Goal: Transaction & Acquisition: Purchase product/service

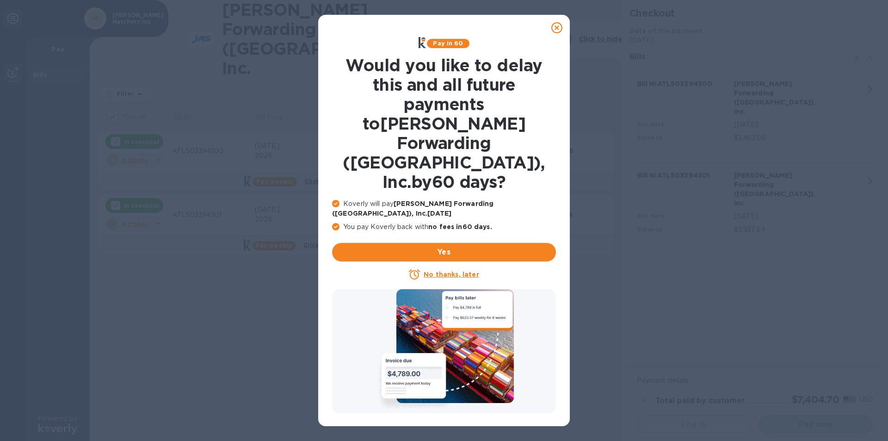
click at [439, 271] on u "No thanks, later" at bounding box center [451, 274] width 55 height 7
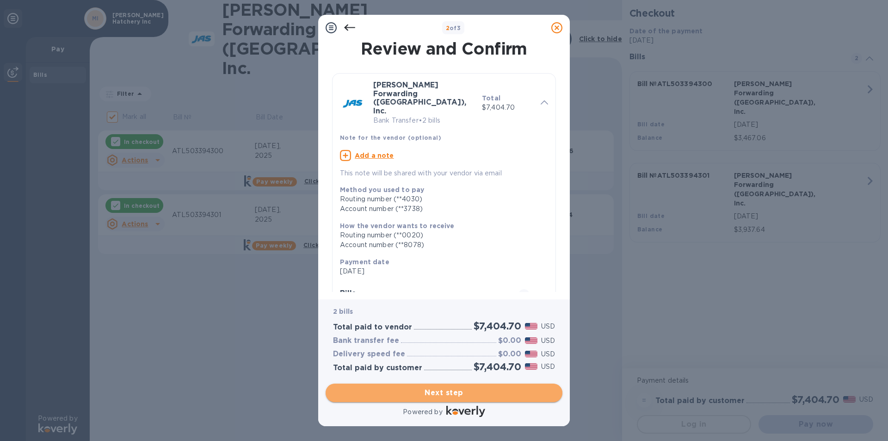
click at [448, 395] on span "Next step" at bounding box center [444, 392] width 222 height 11
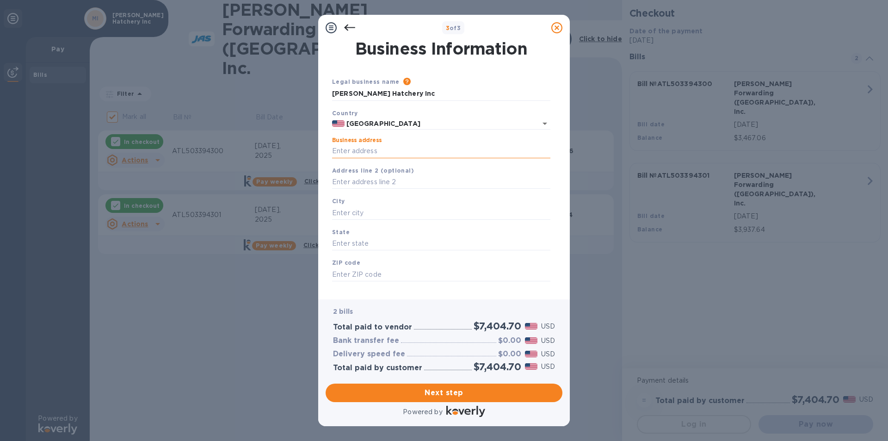
click at [406, 154] on input "Business address" at bounding box center [441, 151] width 218 height 14
type input "[STREET_ADDRESS]"
click at [393, 220] on input "text" at bounding box center [441, 213] width 218 height 14
type input "[GEOGRAPHIC_DATA]"
type input "[US_STATE]"
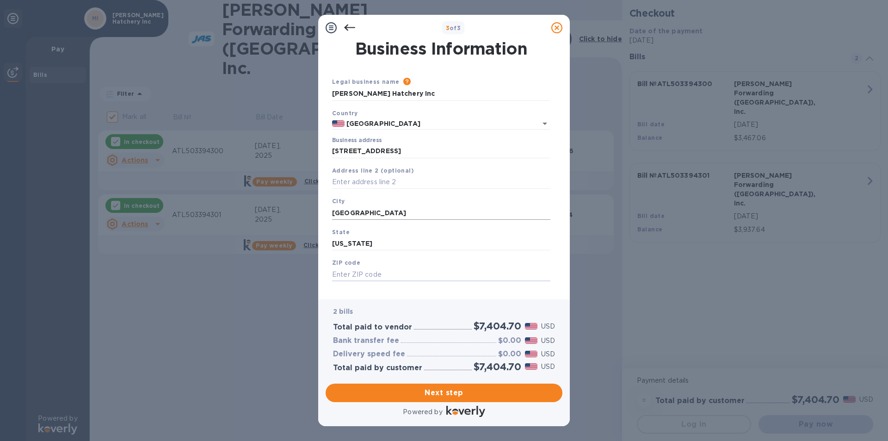
scroll to position [1, 0]
type input "33170"
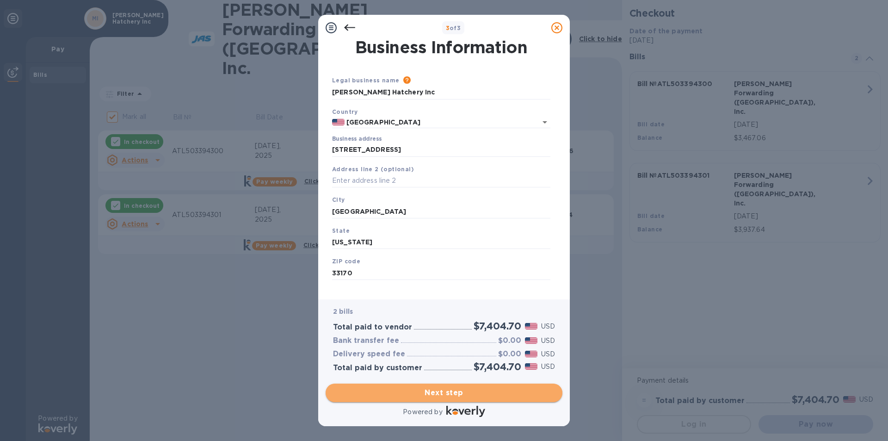
click at [436, 389] on span "Next step" at bounding box center [444, 392] width 222 height 11
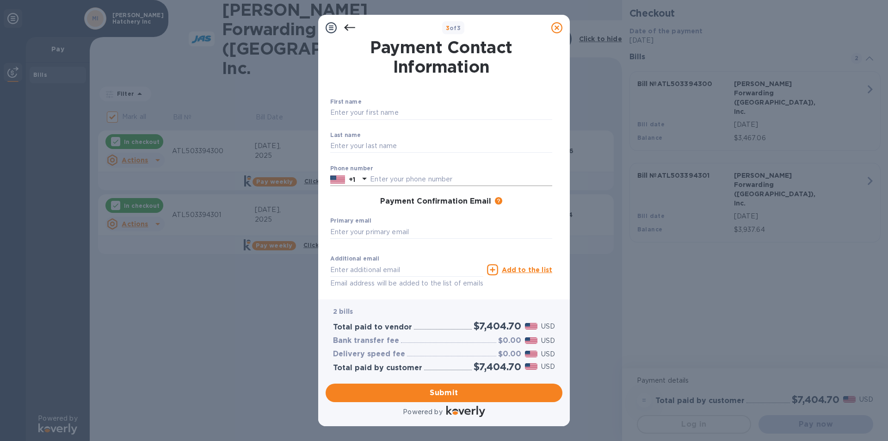
click at [463, 178] on input "text" at bounding box center [461, 180] width 182 height 14
type input "3052471070"
type input "Edawrd"
type input "[PERSON_NAME]"
type input "[EMAIL_ADDRESS][DOMAIN_NAME]"
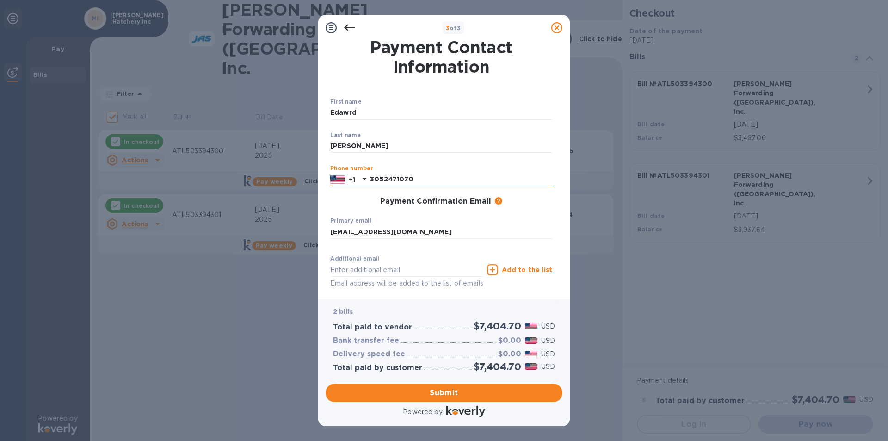
type input "[EMAIL_ADDRESS][DOMAIN_NAME]"
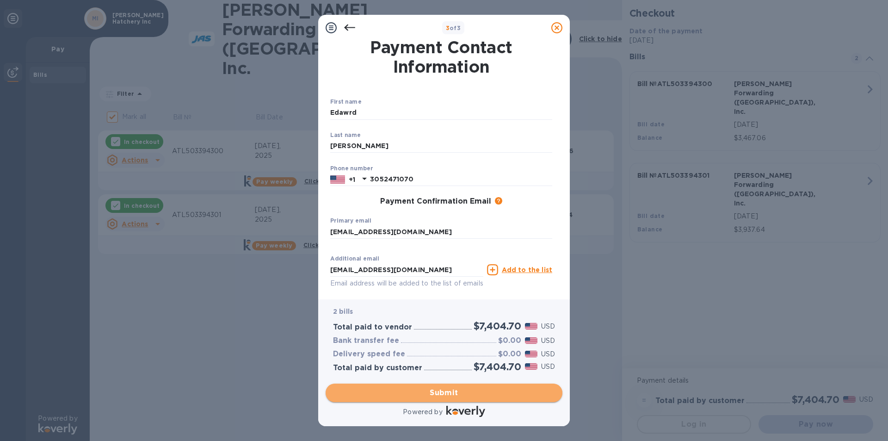
click at [451, 391] on span "Submit" at bounding box center [444, 392] width 222 height 11
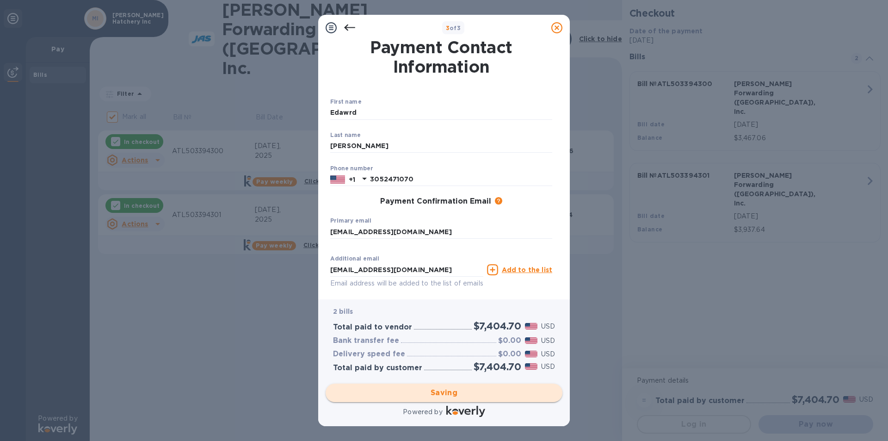
checkbox input "false"
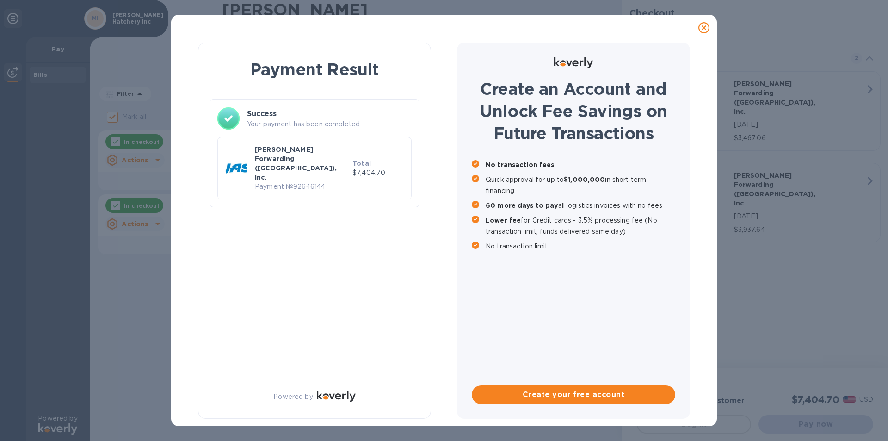
scroll to position [0, 0]
